Goal: Information Seeking & Learning: Learn about a topic

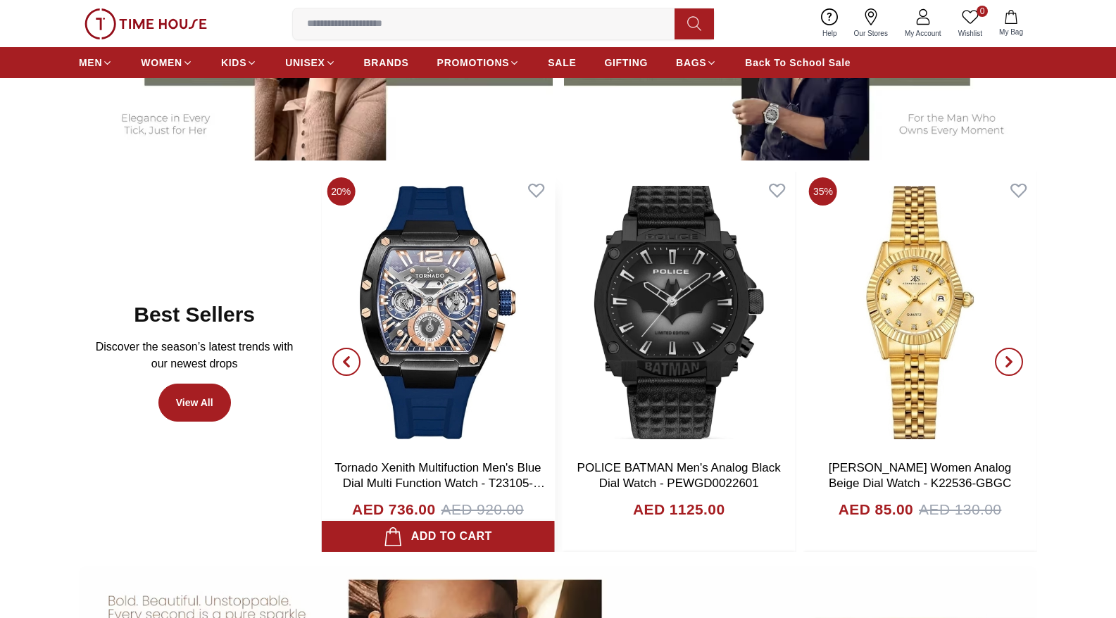
click at [498, 316] on img at bounding box center [437, 313] width 233 height 282
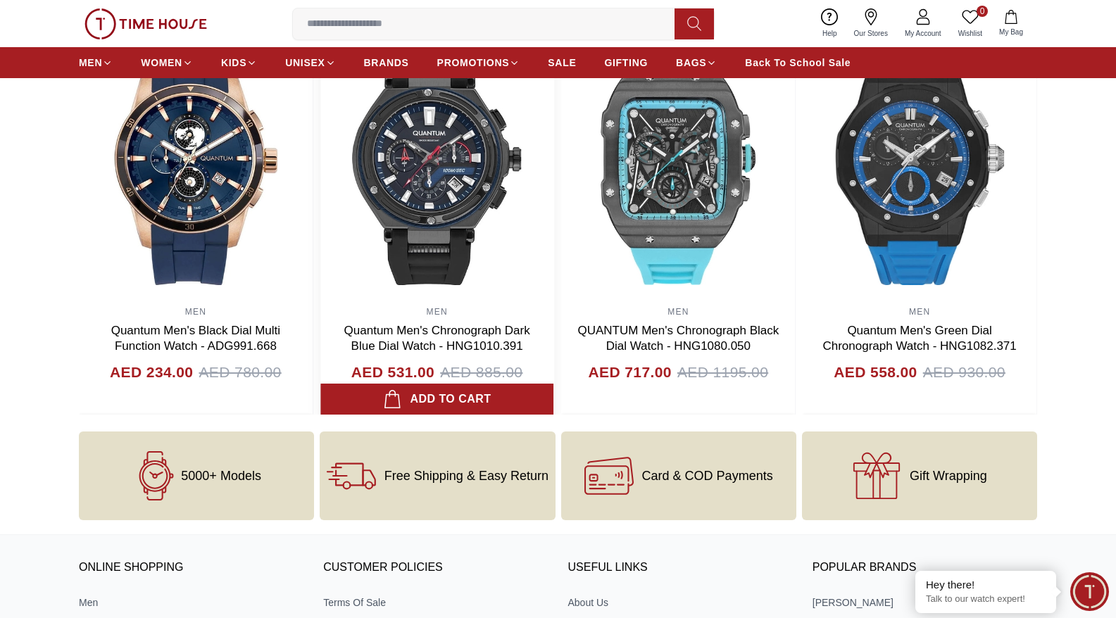
scroll to position [1475, 0]
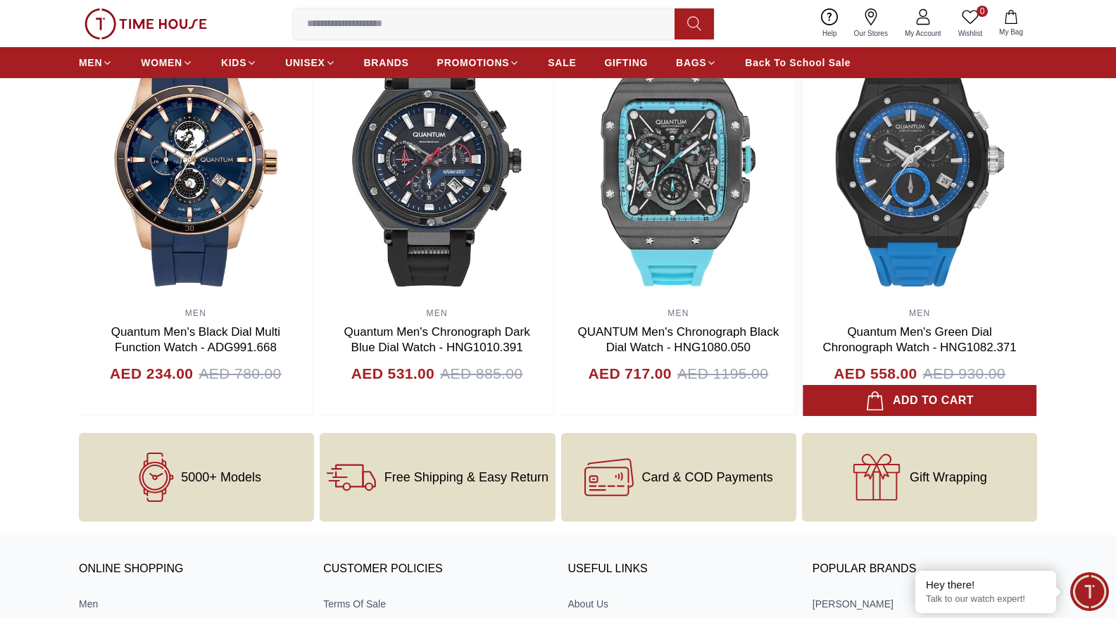
click at [911, 213] on img at bounding box center [920, 160] width 234 height 282
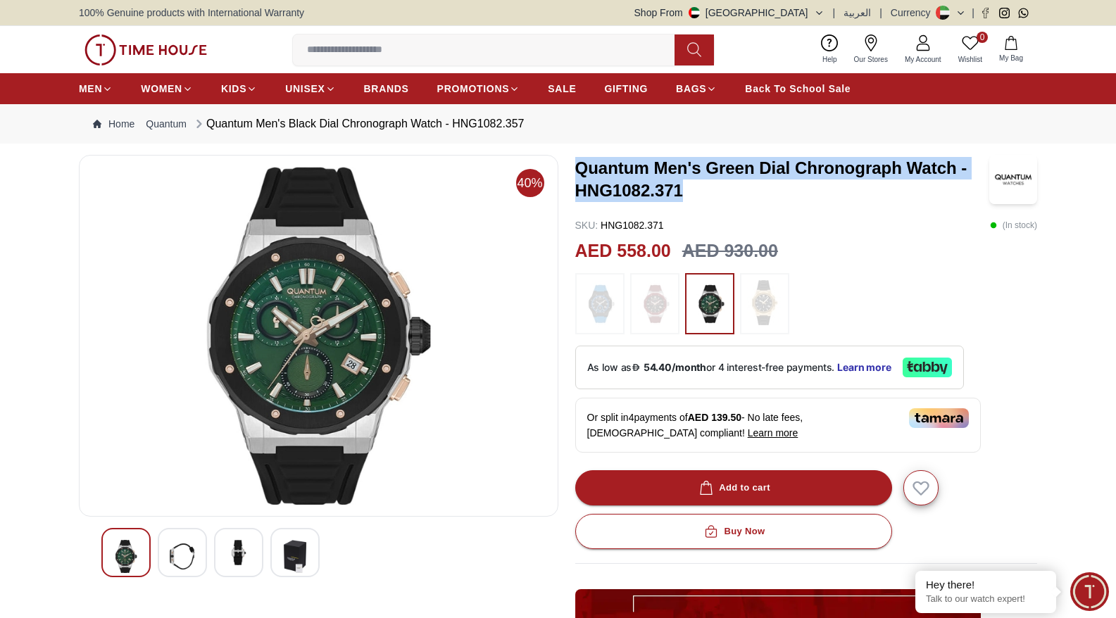
drag, startPoint x: 575, startPoint y: 165, endPoint x: 685, endPoint y: 195, distance: 113.7
click at [685, 195] on h3 "Quantum Men's Green Dial Chronograph Watch - HNG1082.371" at bounding box center [782, 179] width 414 height 45
